Goal: Information Seeking & Learning: Learn about a topic

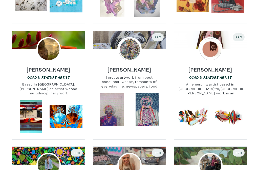
scroll to position [864, 0]
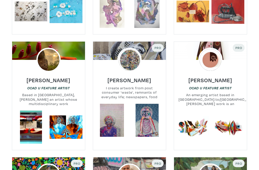
click at [201, 82] on h6 "Emma Ducharme" at bounding box center [210, 79] width 44 height 7
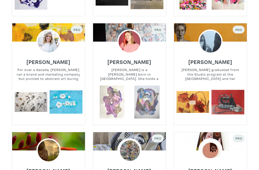
scroll to position [771, 0]
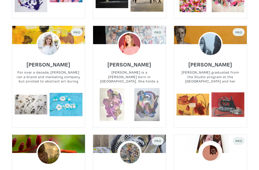
click at [196, 75] on small "Dorota graduated from the Studio program at the University of Toronto and her e…" at bounding box center [210, 76] width 73 height 13
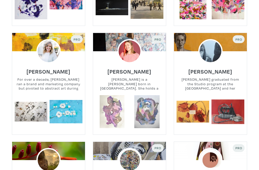
scroll to position [764, 0]
click at [205, 61] on img at bounding box center [210, 51] width 24 height 24
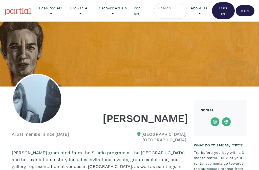
click at [48, 8] on link "Featured Art" at bounding box center [51, 11] width 30 height 16
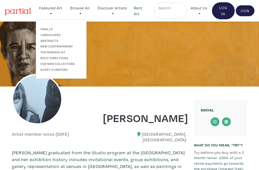
click at [46, 40] on link "Abstracts" at bounding box center [60, 40] width 41 height 5
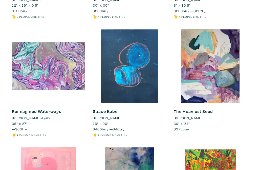
scroll to position [1485, 0]
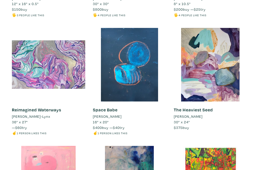
click at [125, 80] on div at bounding box center [129, 64] width 73 height 73
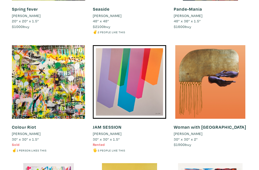
scroll to position [3126, 0]
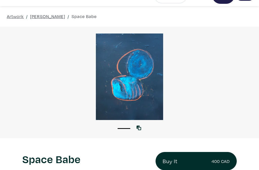
scroll to position [11, 0]
